Goal: Find specific page/section: Find specific page/section

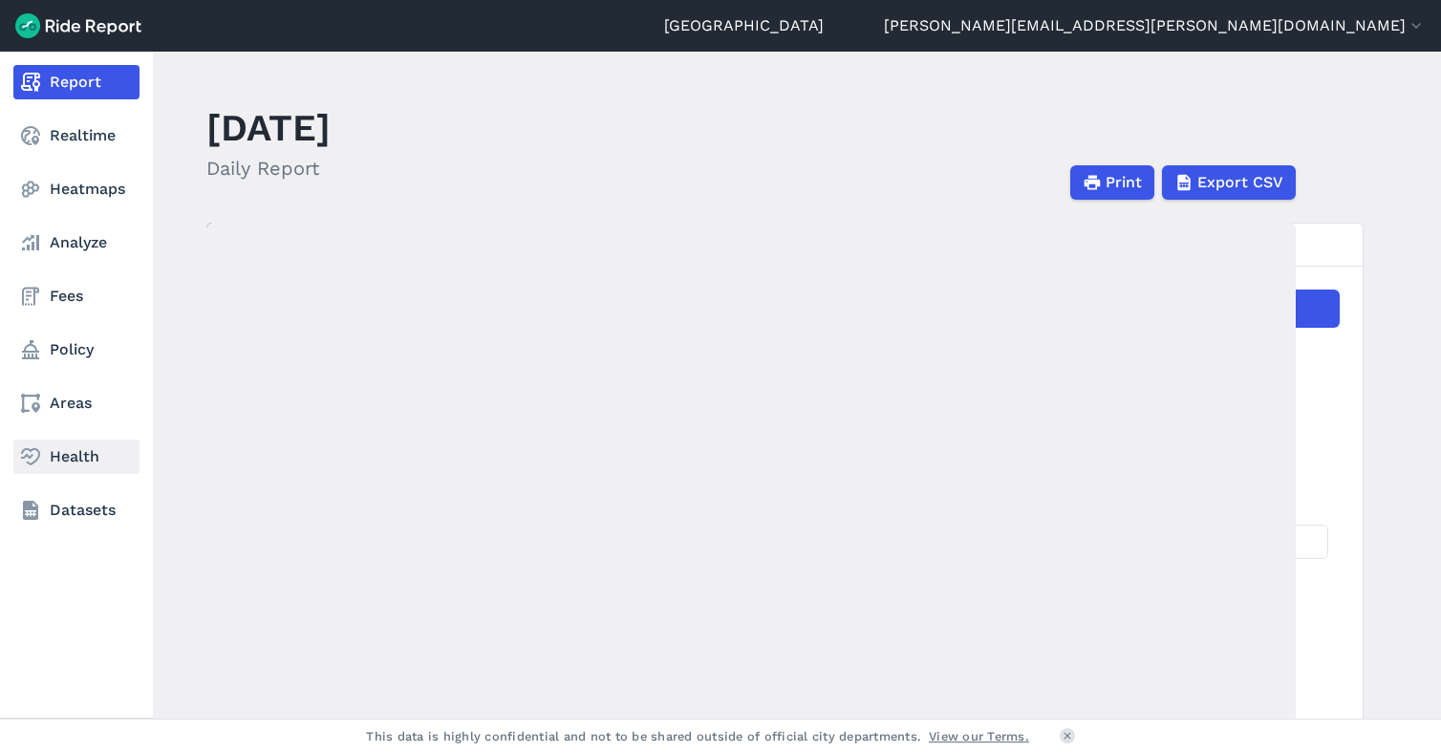
click at [62, 463] on link "Health" at bounding box center [76, 456] width 126 height 34
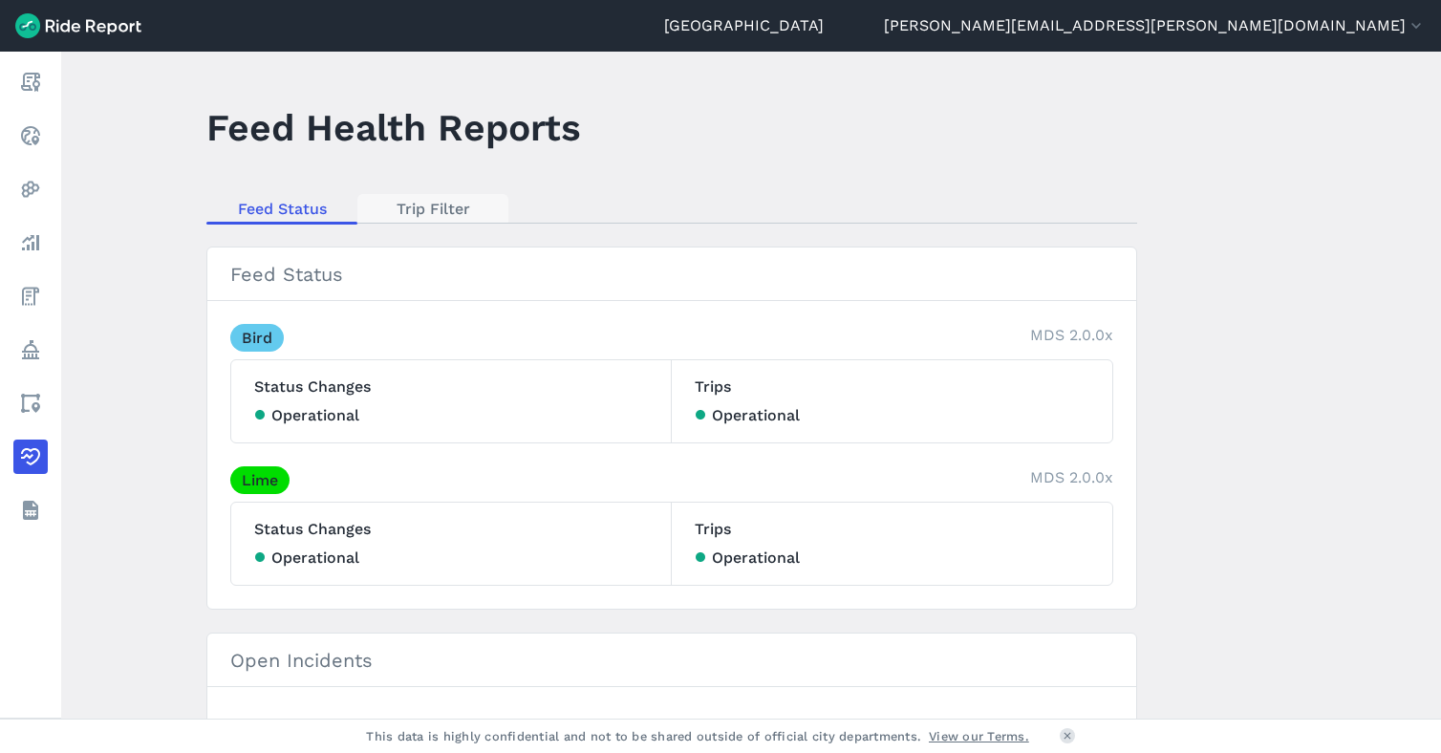
drag, startPoint x: 426, startPoint y: 224, endPoint x: 437, endPoint y: 206, distance: 20.2
click at [426, 224] on main "Feed Health Reports Feed Status Trip Filter Feed Status Bird MDS 2.0.0x Status …" at bounding box center [750, 385] width 1379 height 667
click at [441, 200] on link "Trip Filter" at bounding box center [432, 208] width 151 height 29
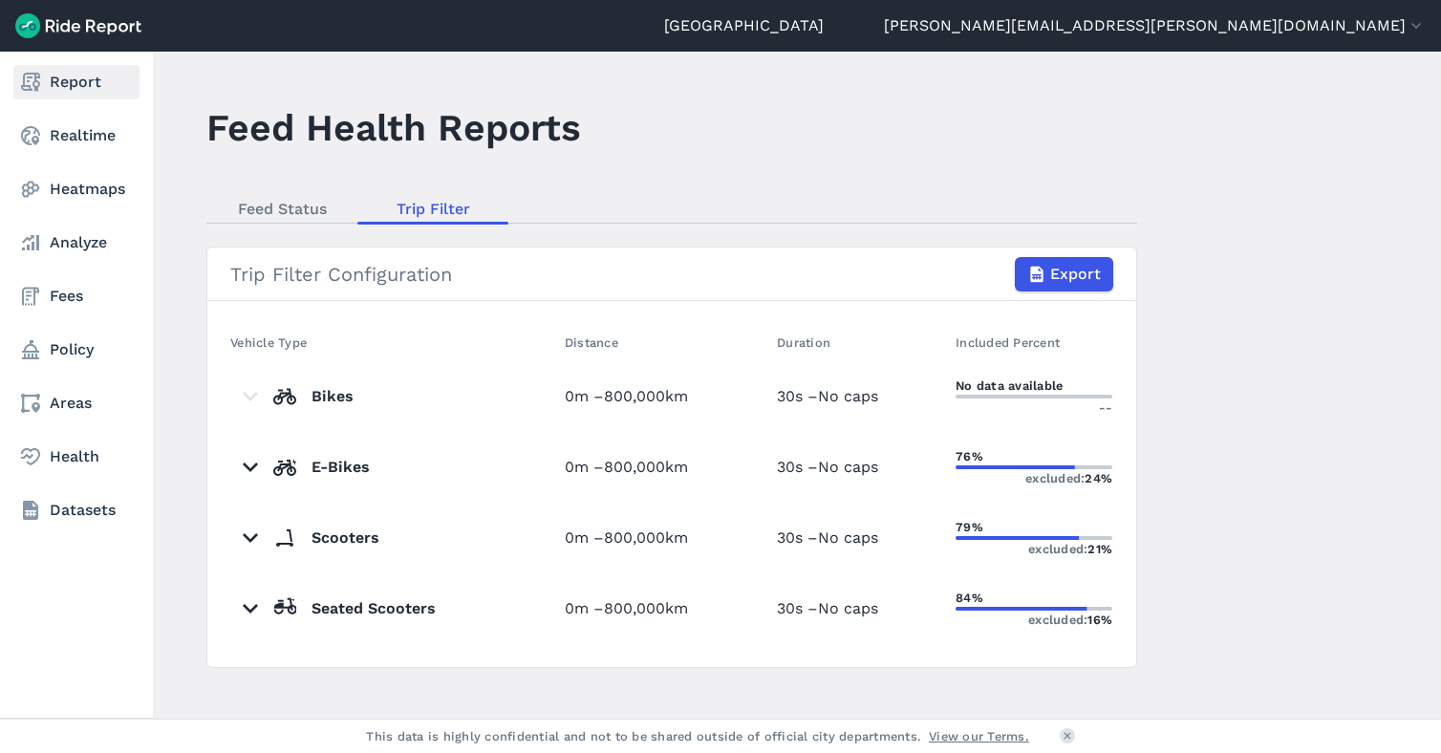
click at [28, 77] on use at bounding box center [30, 82] width 19 height 19
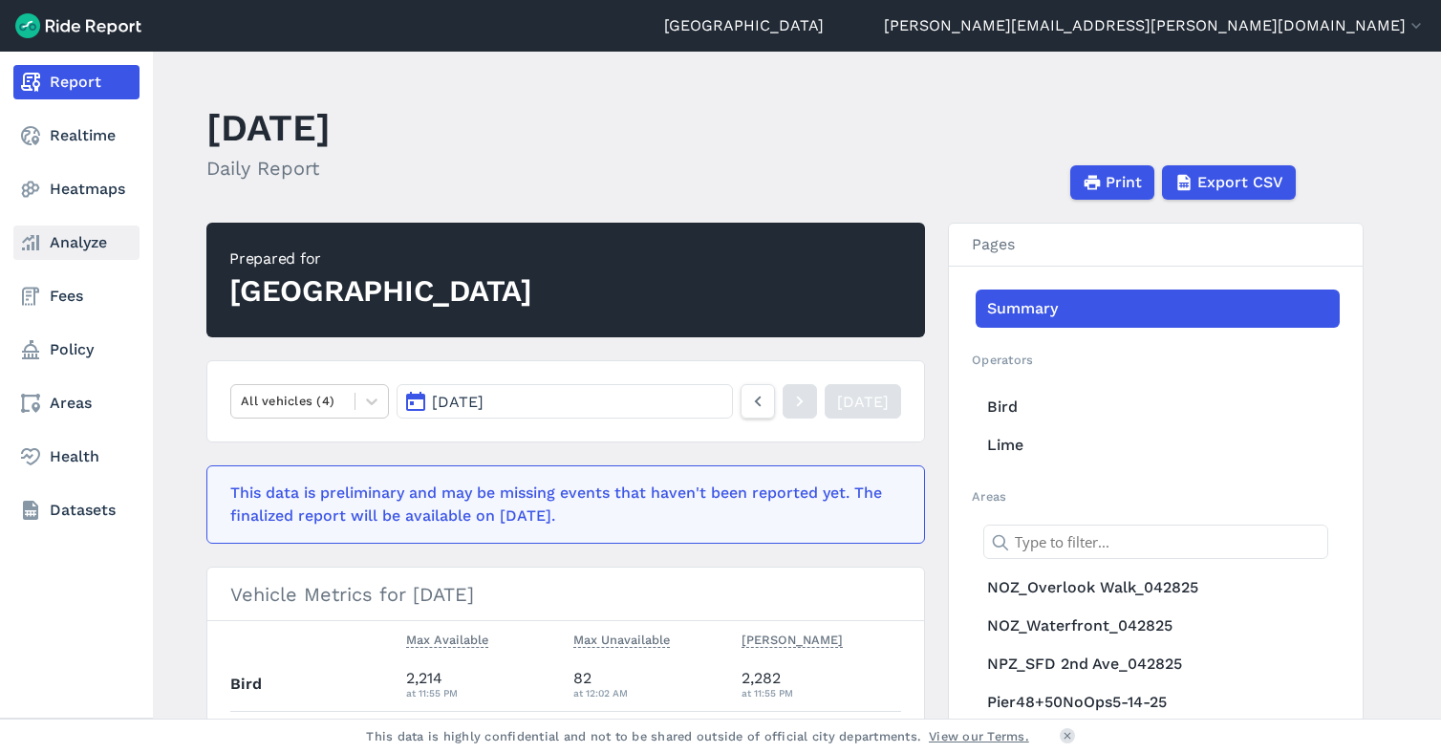
click at [45, 250] on link "Analyze" at bounding box center [76, 242] width 126 height 34
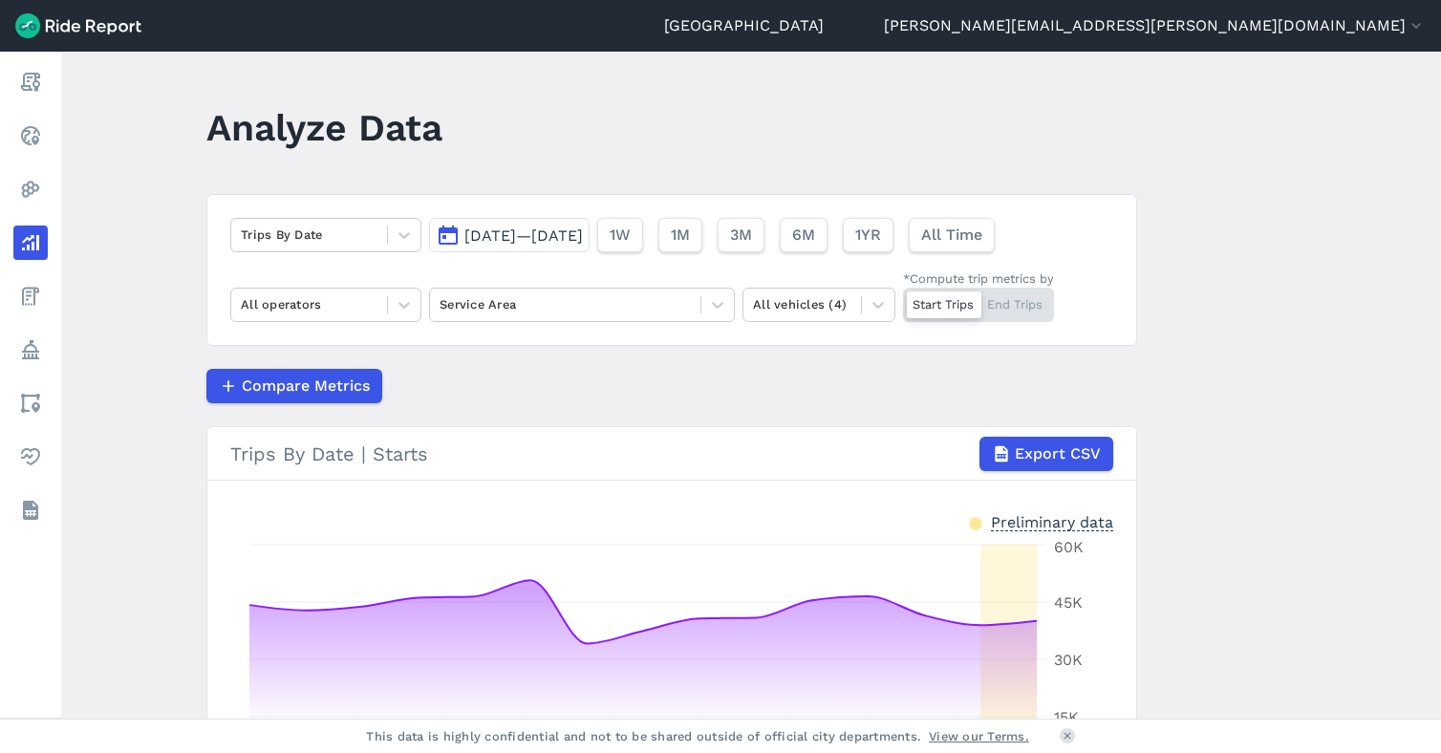
click at [473, 238] on span "[DATE]—[DATE]" at bounding box center [523, 235] width 118 height 18
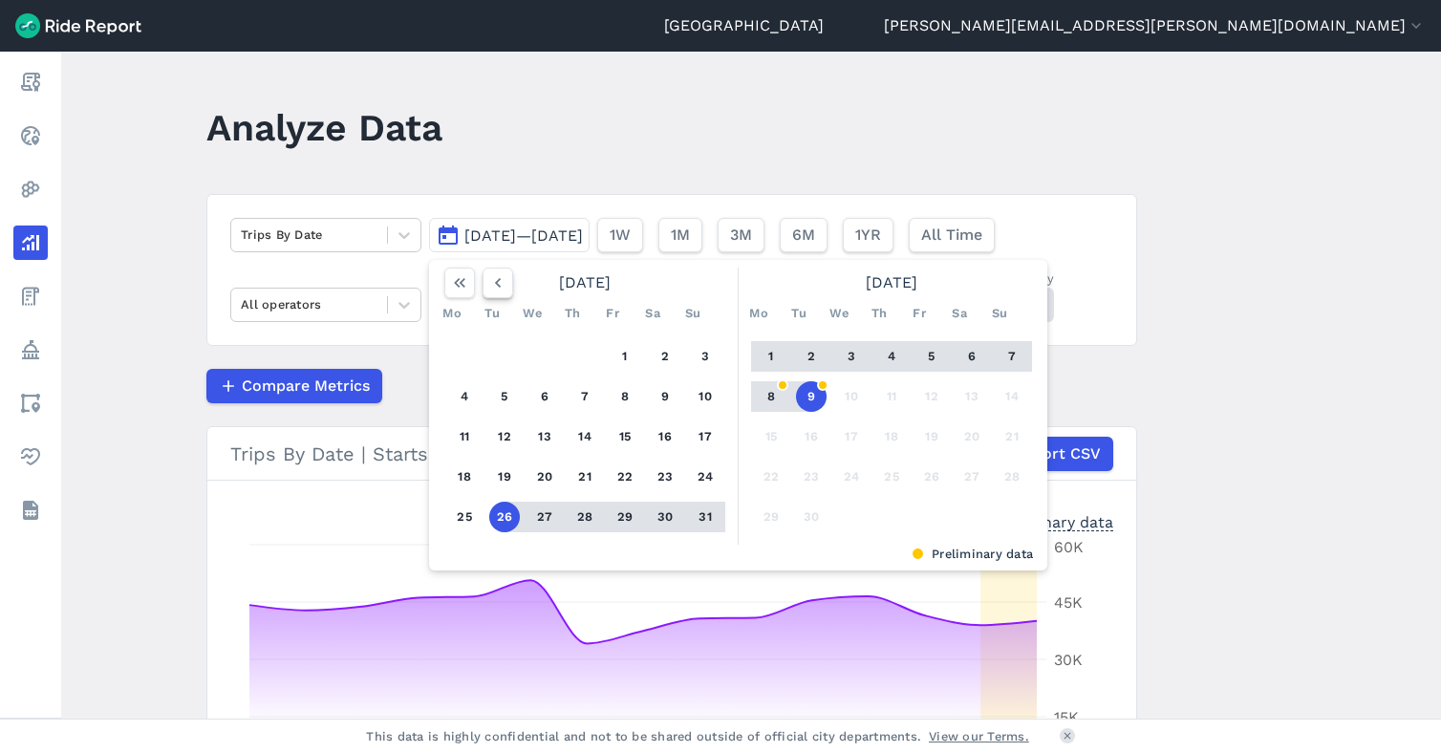
click at [483, 282] on button "button" at bounding box center [497, 282] width 31 height 31
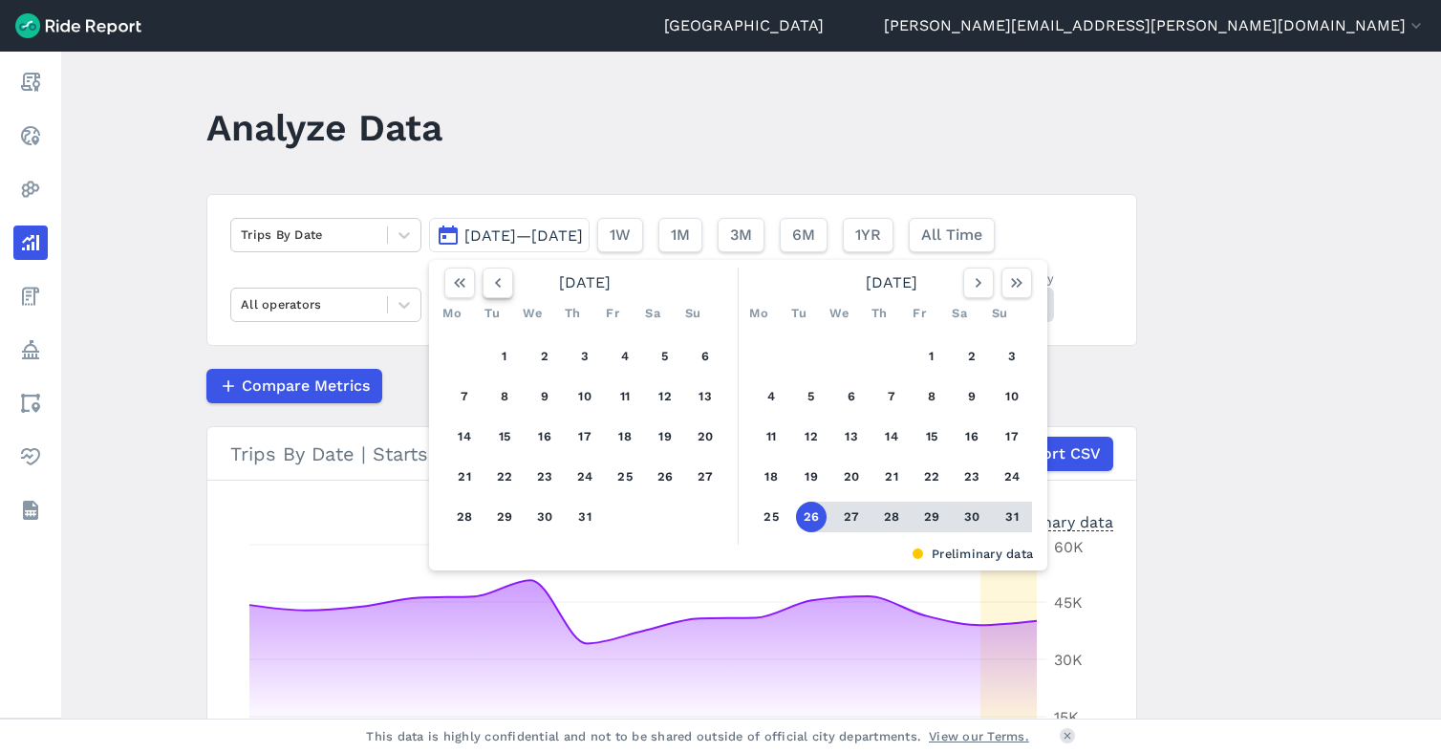
click at [483, 282] on button "button" at bounding box center [497, 282] width 31 height 31
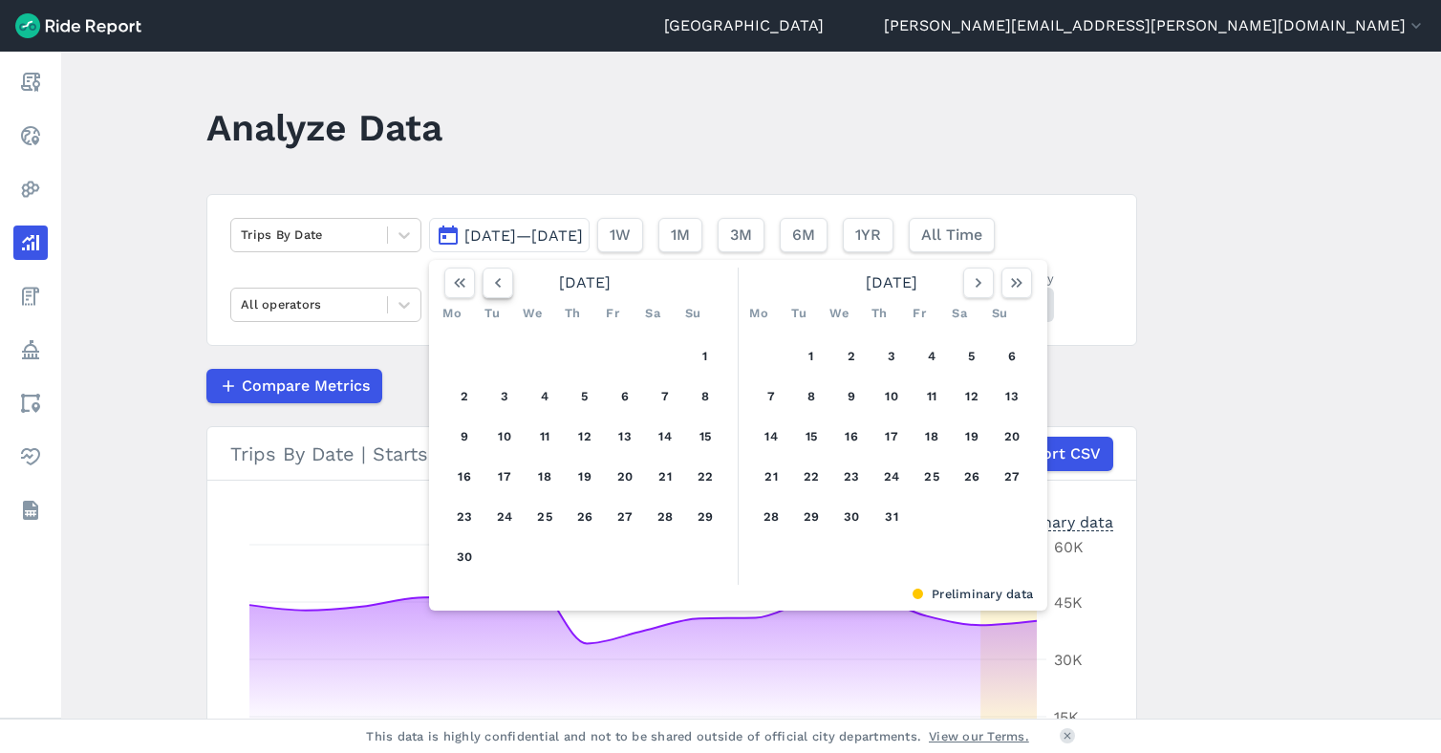
click at [483, 282] on button "button" at bounding box center [497, 282] width 31 height 31
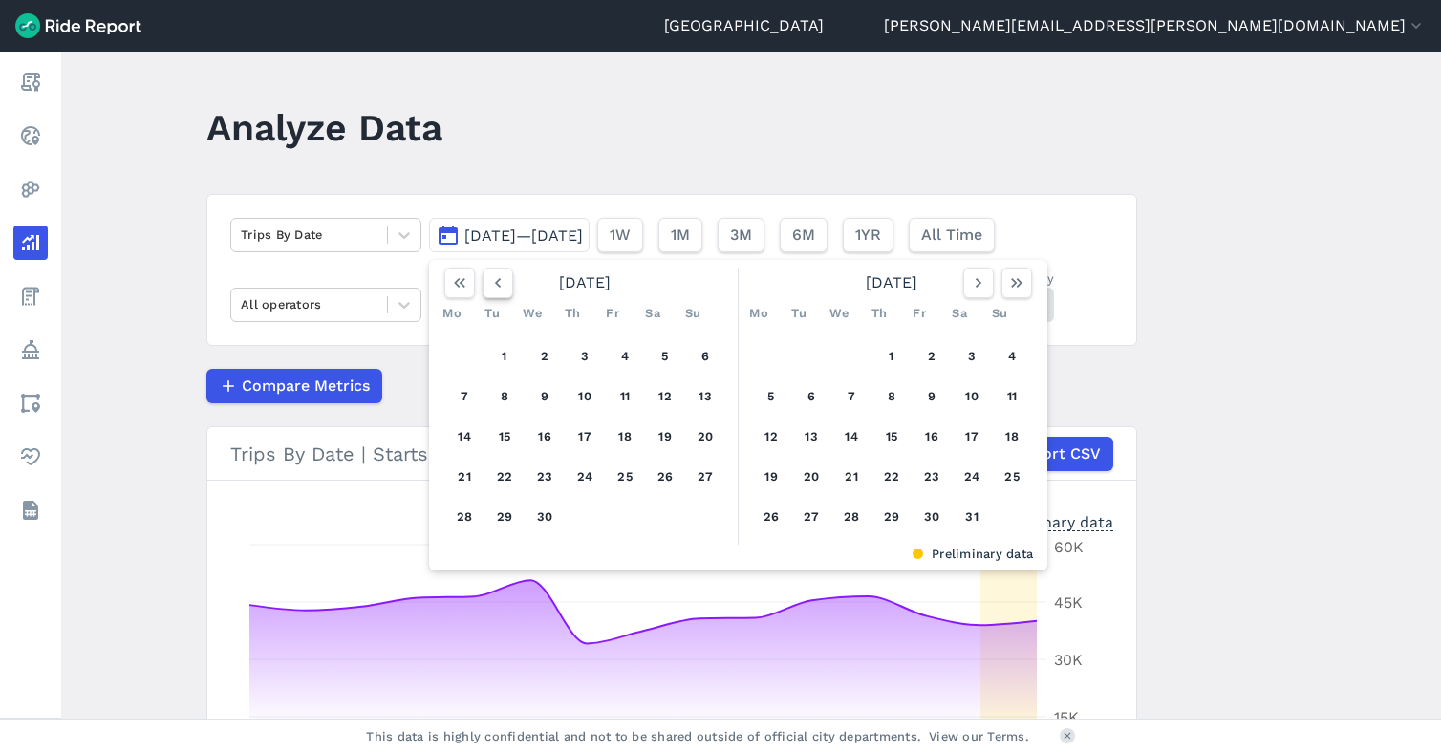
click at [483, 282] on button "button" at bounding box center [497, 282] width 31 height 31
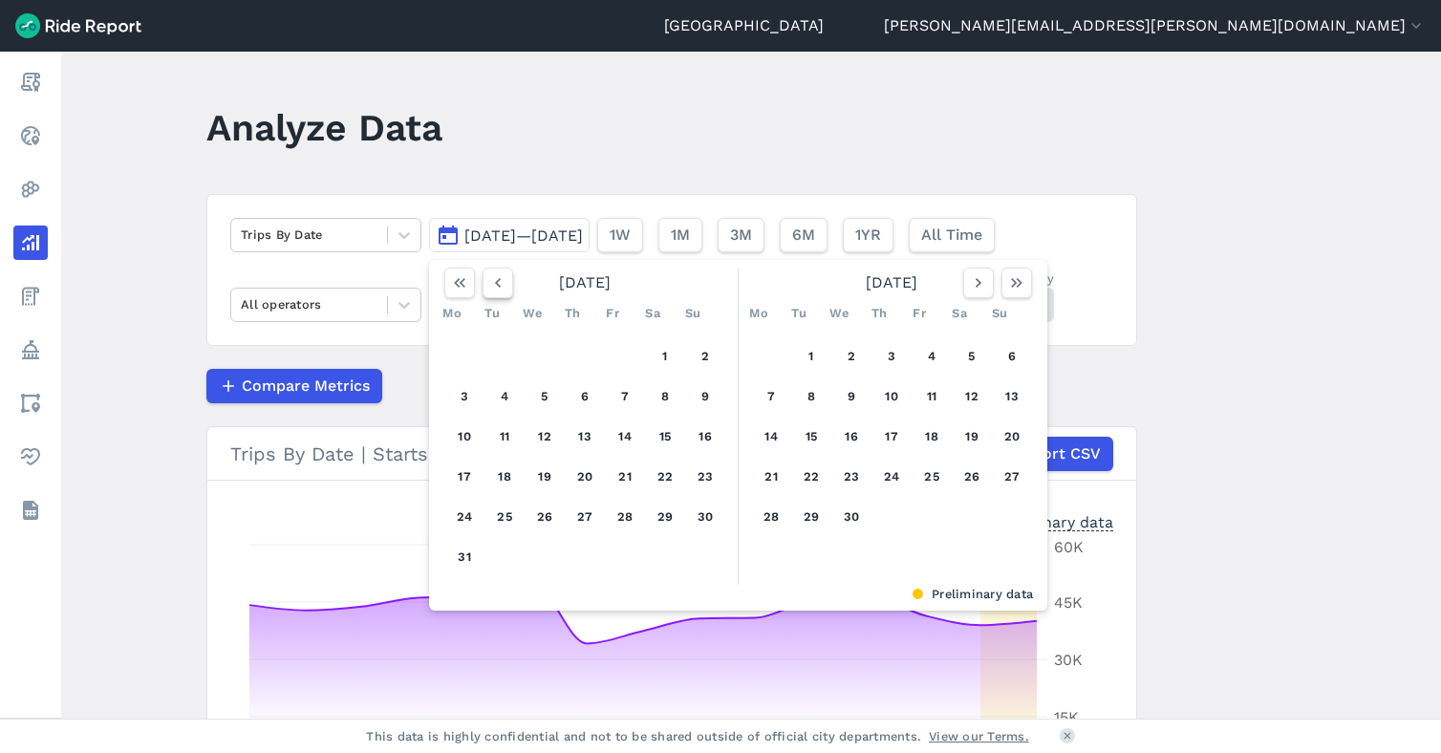
click at [483, 282] on button "button" at bounding box center [497, 282] width 31 height 31
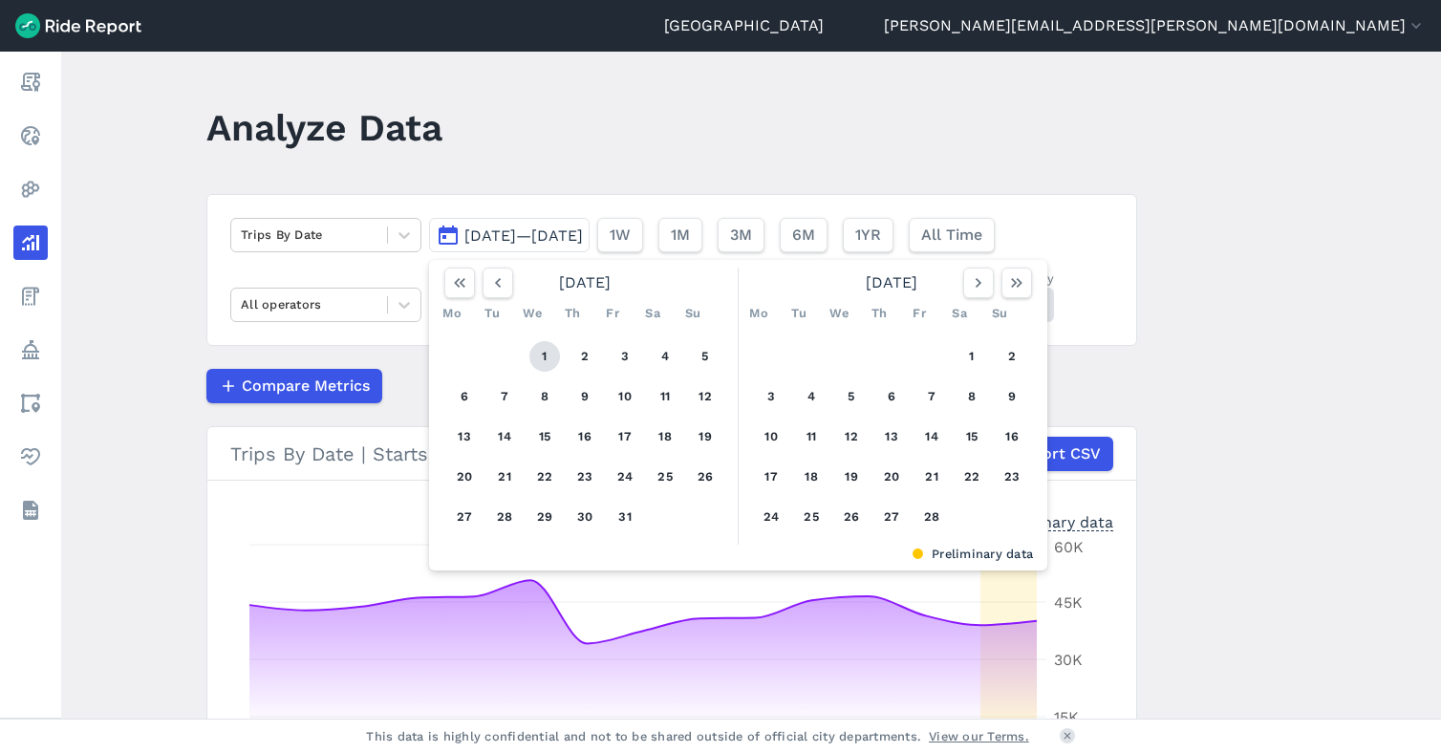
click at [543, 358] on button "1" at bounding box center [544, 356] width 31 height 31
click at [969, 275] on icon "button" at bounding box center [978, 282] width 19 height 19
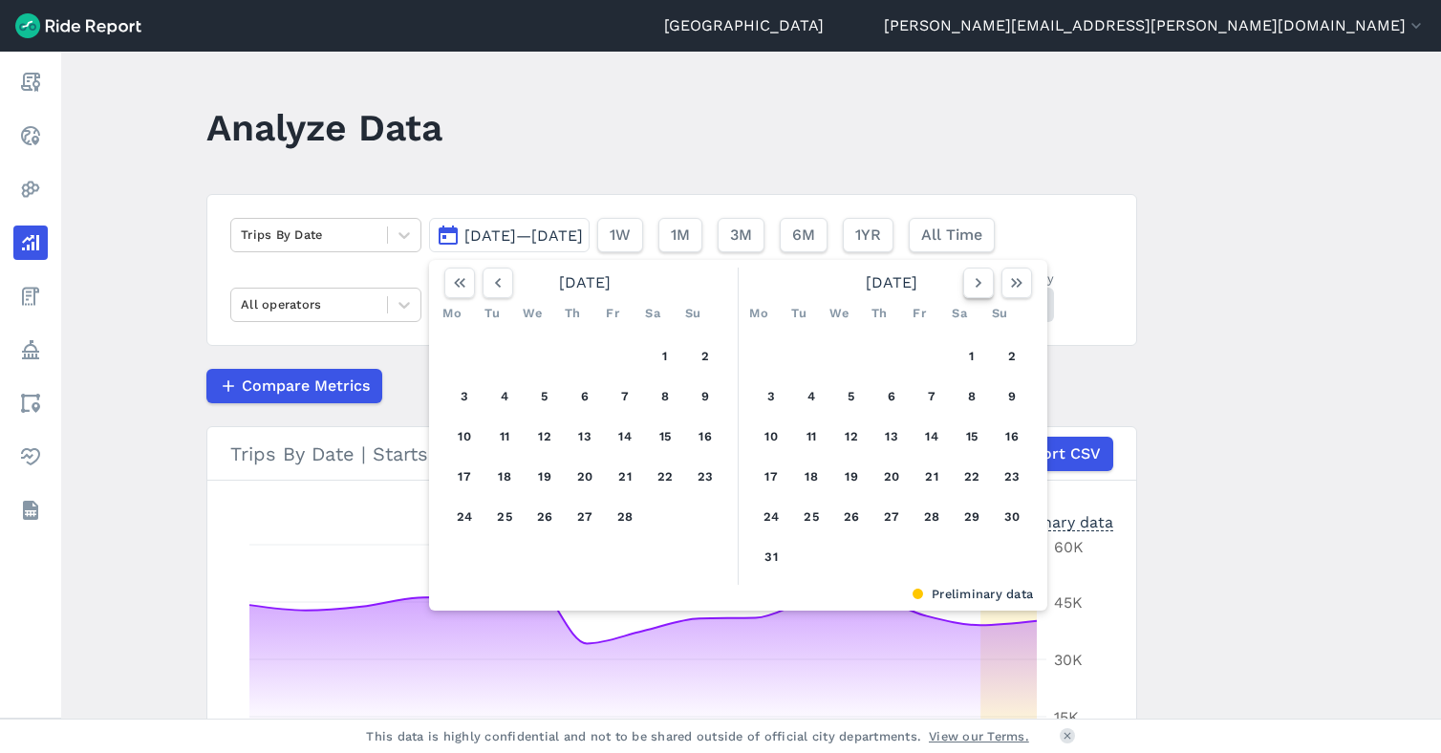
click at [969, 275] on icon "button" at bounding box center [978, 282] width 19 height 19
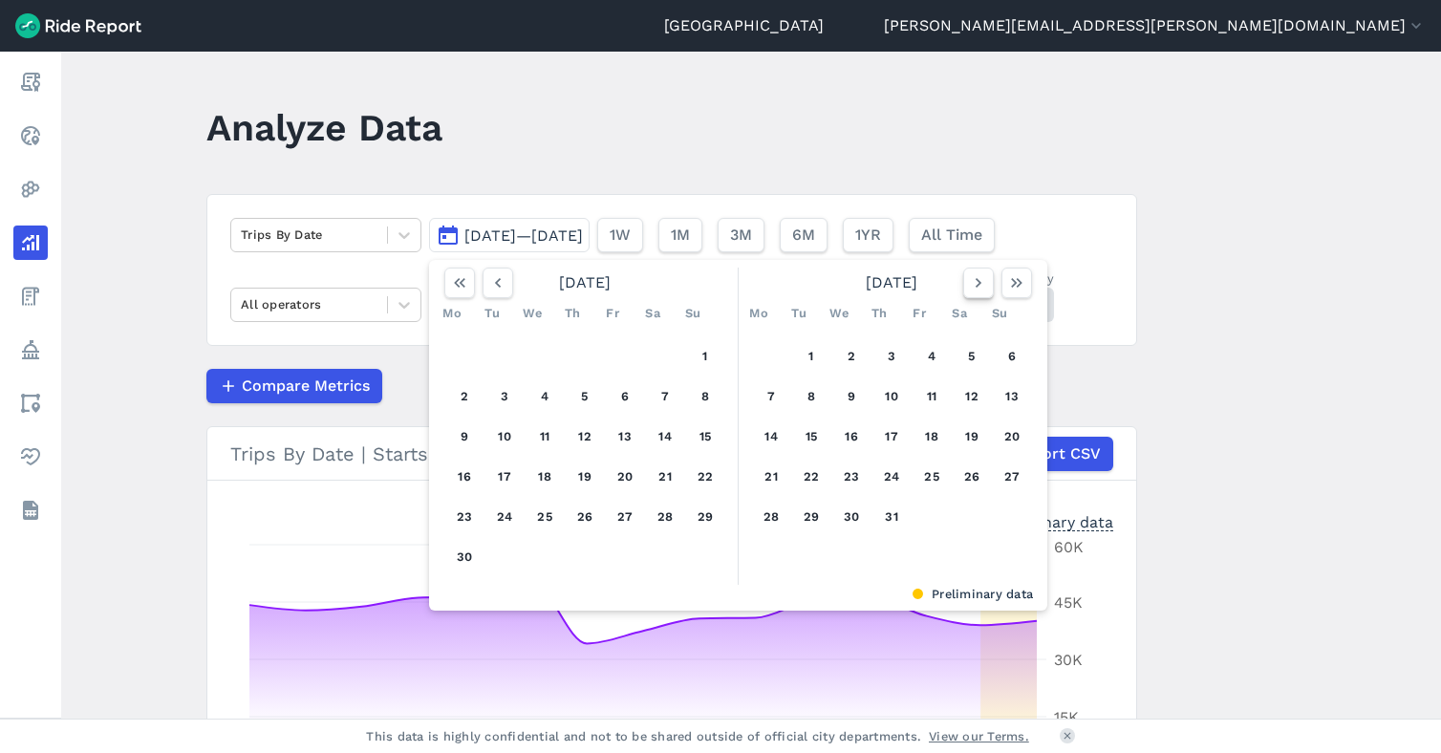
click at [969, 275] on icon "button" at bounding box center [978, 282] width 19 height 19
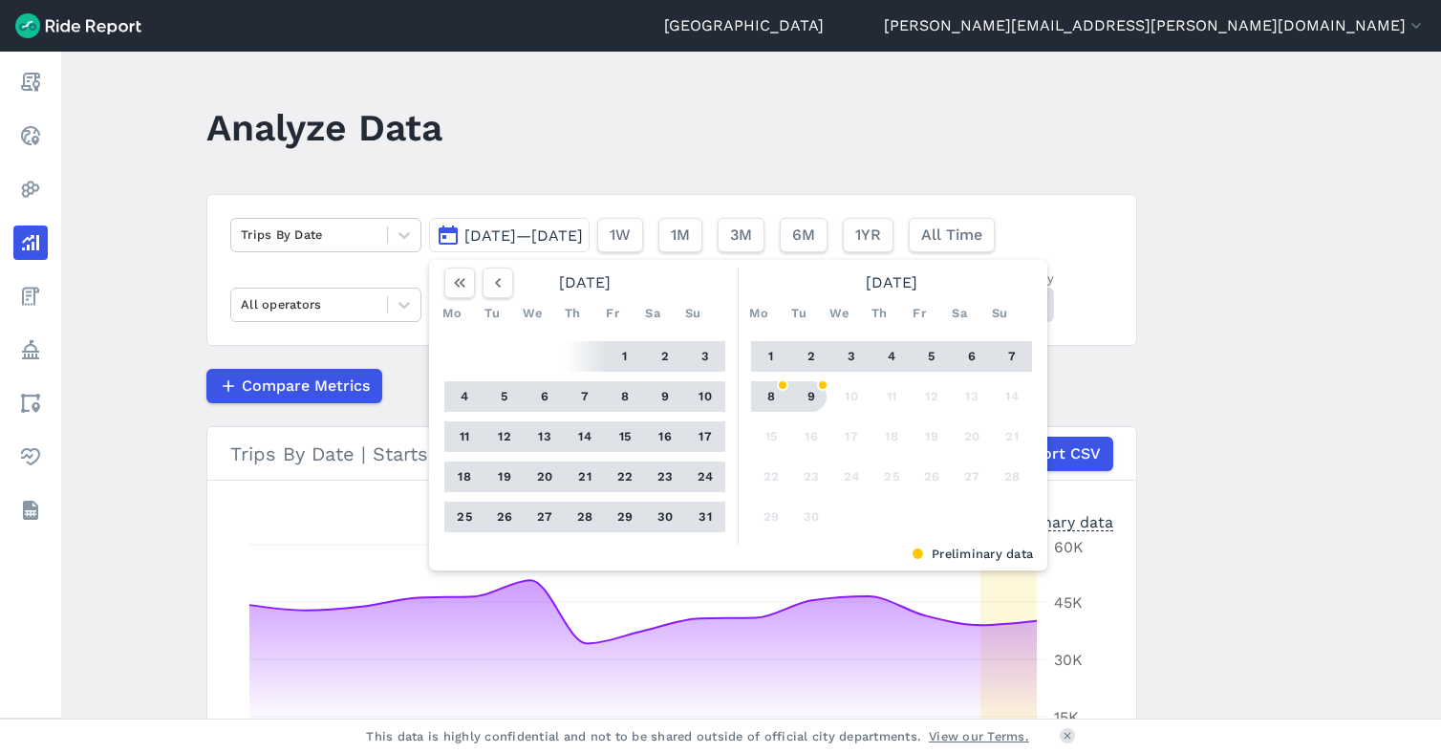
click at [801, 402] on button "9" at bounding box center [811, 396] width 31 height 31
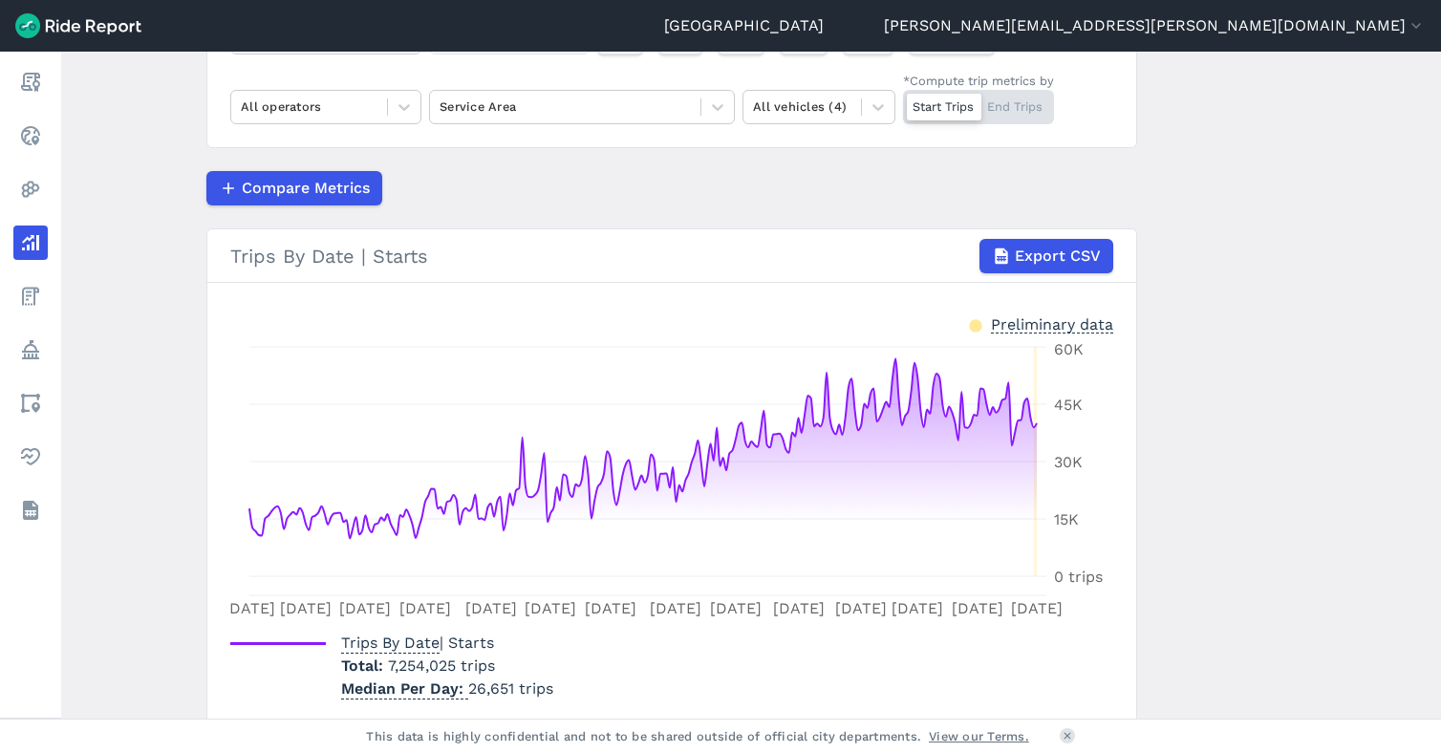
scroll to position [272, 0]
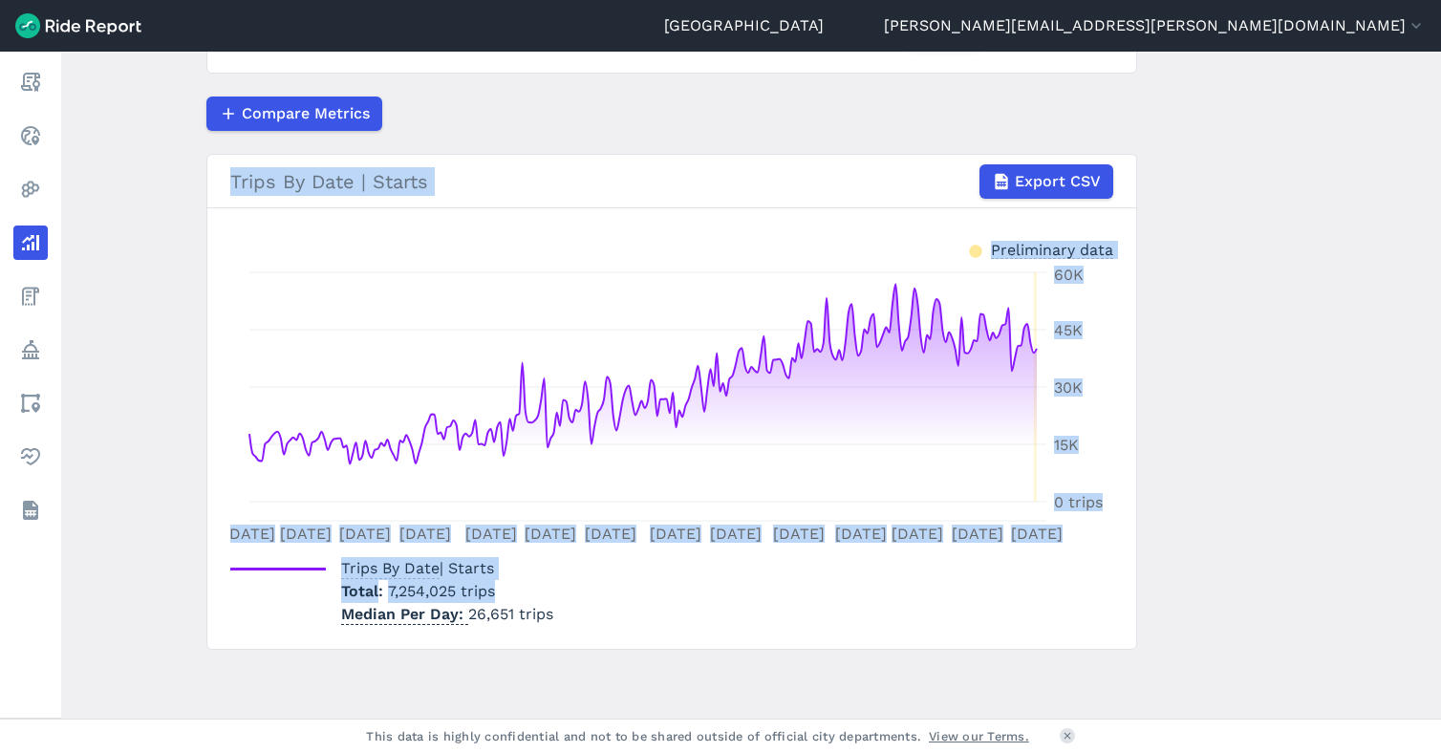
drag, startPoint x: 520, startPoint y: 588, endPoint x: 170, endPoint y: 167, distance: 547.5
click at [170, 167] on main "Analyze Data Trips By Date [DATE]—[DATE] 1W 1M 3M 6M 1YR All Time All operators…" at bounding box center [750, 385] width 1379 height 667
drag, startPoint x: 170, startPoint y: 167, endPoint x: 139, endPoint y: 362, distance: 197.3
click at [139, 362] on main "Analyze Data Trips By Date [DATE]—[DATE] 1W 1M 3M 6M 1YR All Time All operators…" at bounding box center [750, 385] width 1379 height 667
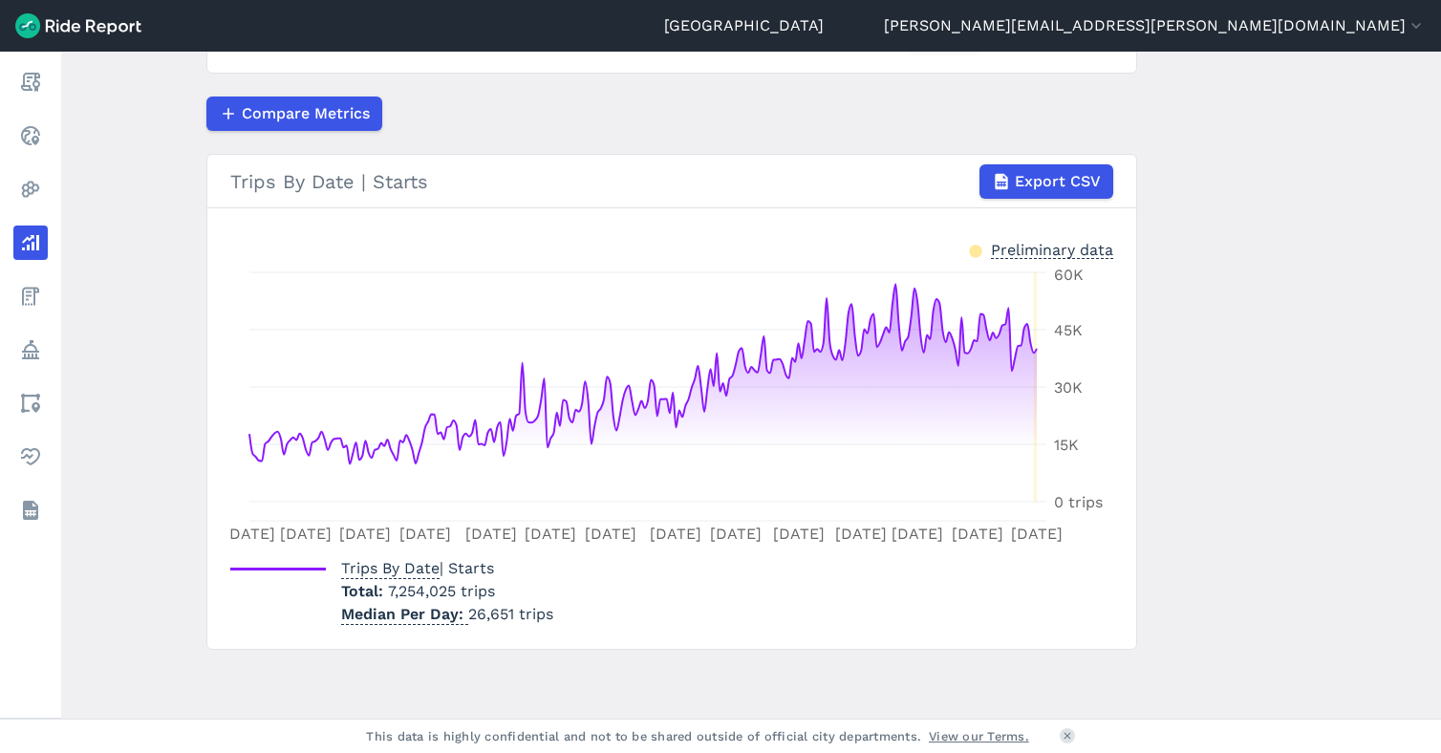
click at [584, 680] on main "Analyze Data Trips By Date [DATE]—[DATE] 1W 1M 3M 6M 1YR All Time All operators…" at bounding box center [750, 385] width 1379 height 667
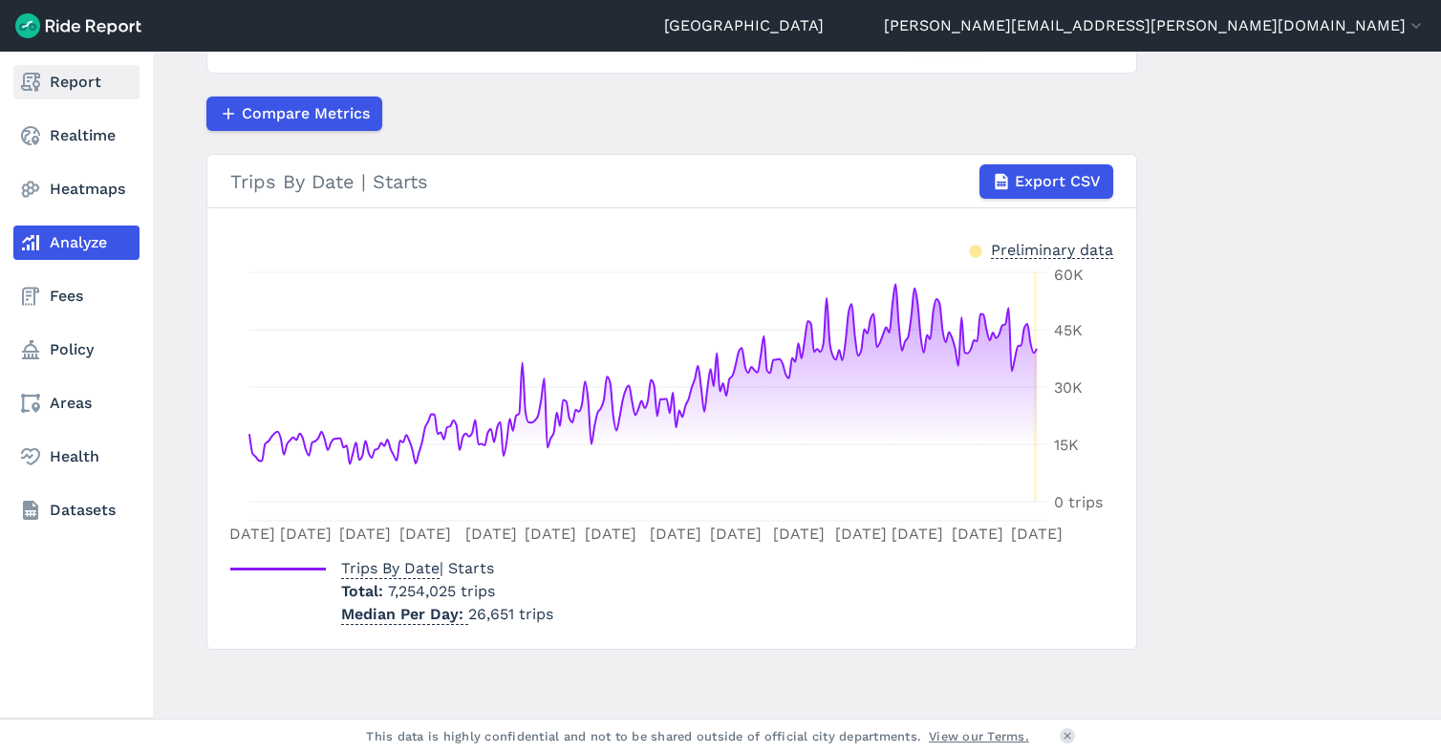
click at [28, 81] on use at bounding box center [30, 82] width 19 height 19
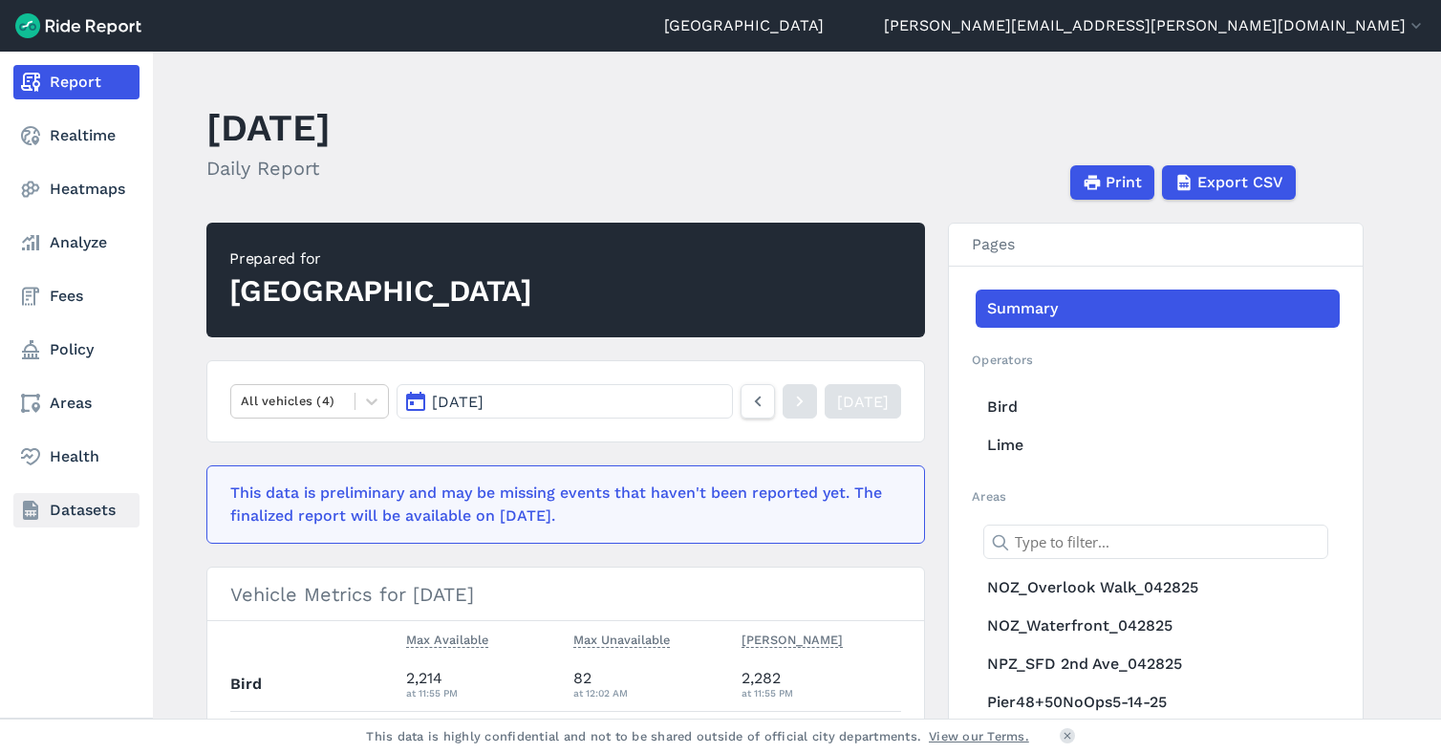
click at [53, 500] on link "Datasets" at bounding box center [76, 510] width 126 height 34
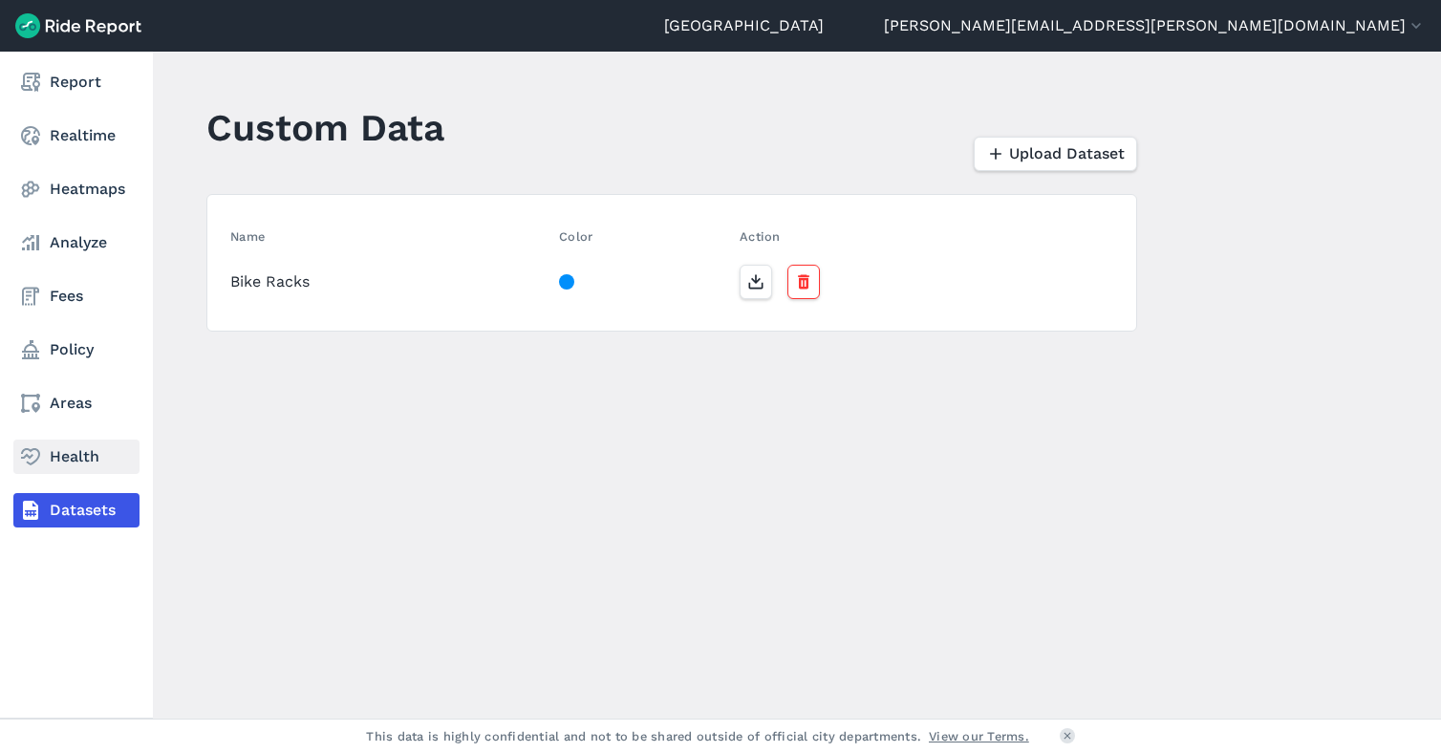
click at [70, 449] on link "Health" at bounding box center [76, 456] width 126 height 34
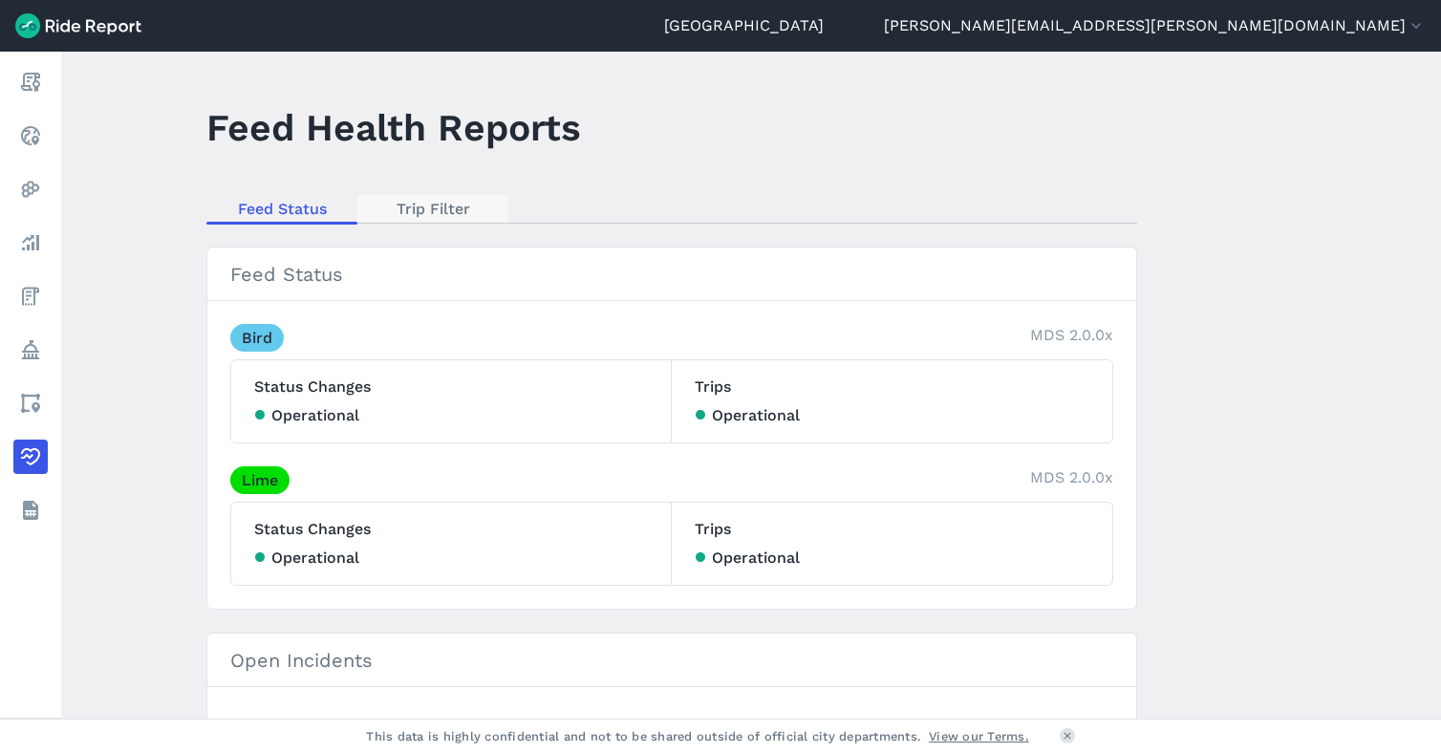
click at [422, 199] on link "Trip Filter" at bounding box center [432, 208] width 151 height 29
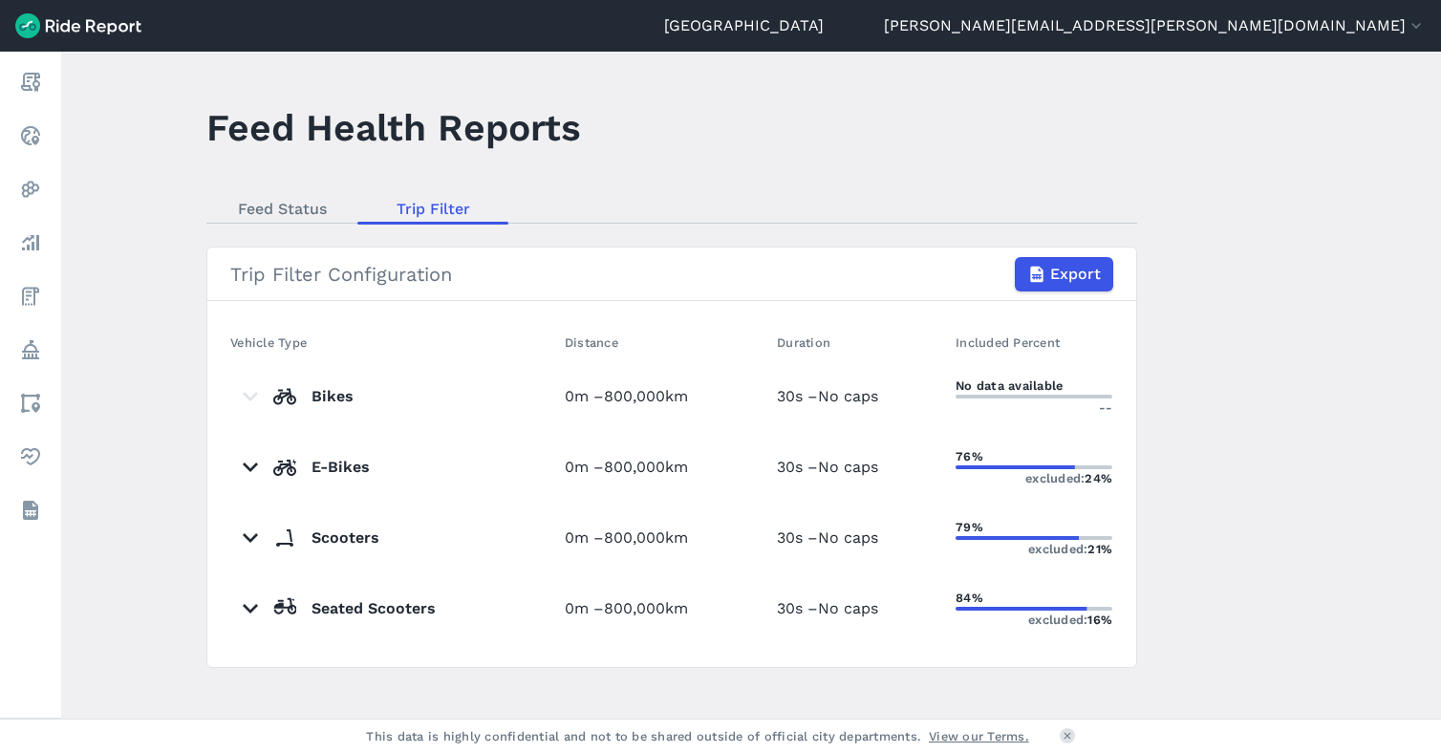
click at [578, 616] on td "0m – 800,000km" at bounding box center [663, 608] width 212 height 71
click at [615, 397] on span "800,000km" at bounding box center [646, 396] width 84 height 18
drag, startPoint x: 615, startPoint y: 397, endPoint x: 615, endPoint y: 476, distance: 78.3
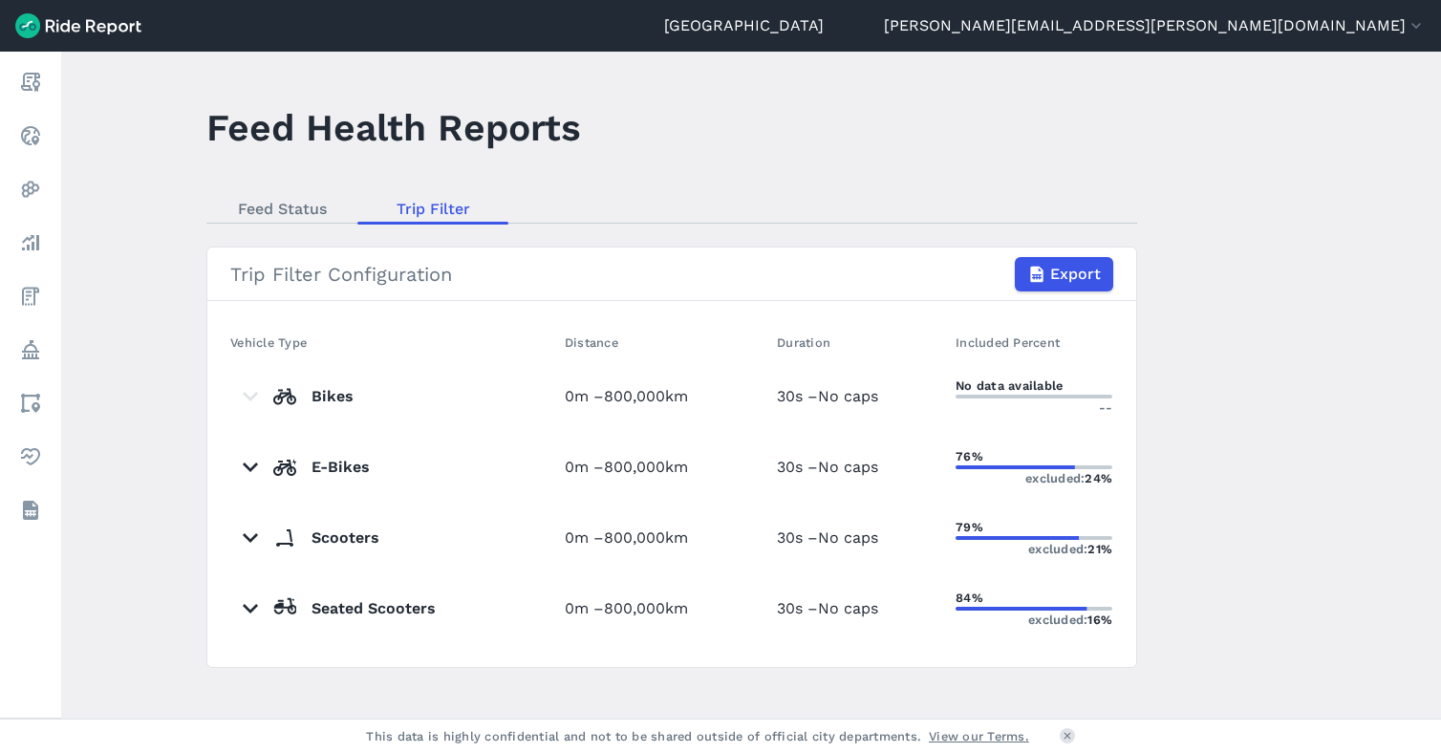
click at [615, 476] on td "0m – 800,000km" at bounding box center [663, 467] width 212 height 71
click at [599, 627] on td "0m – 800,000km" at bounding box center [663, 608] width 212 height 71
click at [620, 606] on span "800,000km" at bounding box center [646, 608] width 84 height 18
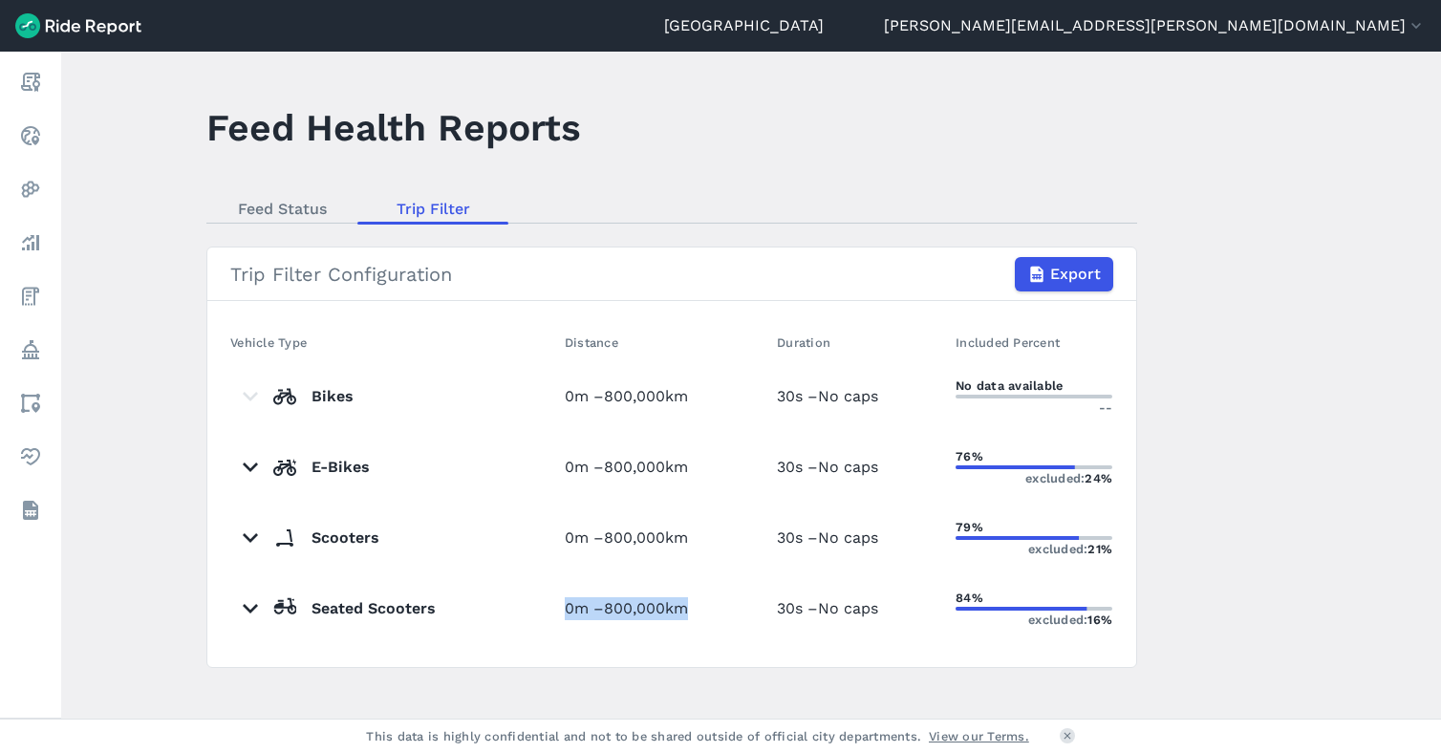
click at [620, 606] on span "800,000km" at bounding box center [646, 608] width 84 height 18
drag, startPoint x: 620, startPoint y: 606, endPoint x: 625, endPoint y: 643, distance: 37.6
click at [625, 643] on td "0m – 800,000km" at bounding box center [663, 608] width 212 height 71
drag, startPoint x: 633, startPoint y: 237, endPoint x: 619, endPoint y: 246, distance: 17.2
click at [631, 243] on main "Feed Health Reports Feed Status Trip Filter Trip Filter Configuration Export Ve…" at bounding box center [750, 385] width 1379 height 667
